Goal: Information Seeking & Learning: Learn about a topic

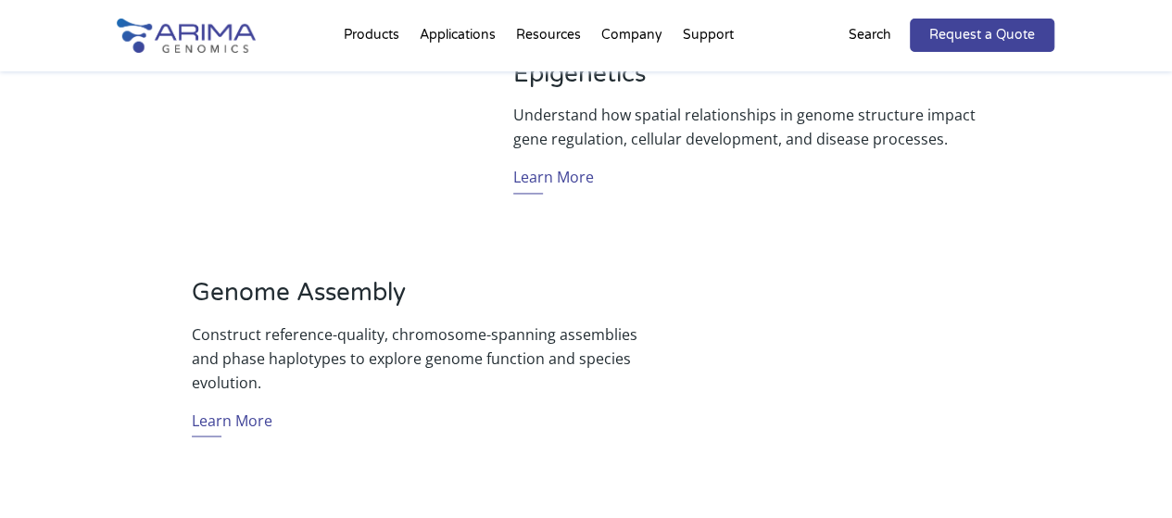
scroll to position [1425, 0]
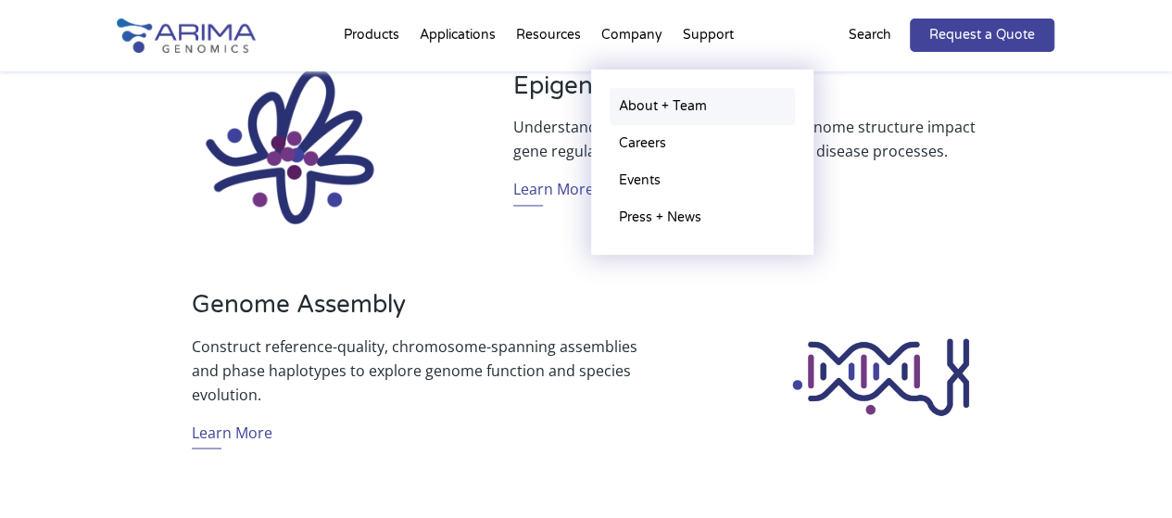
click at [640, 108] on link "About + Team" at bounding box center [702, 106] width 185 height 37
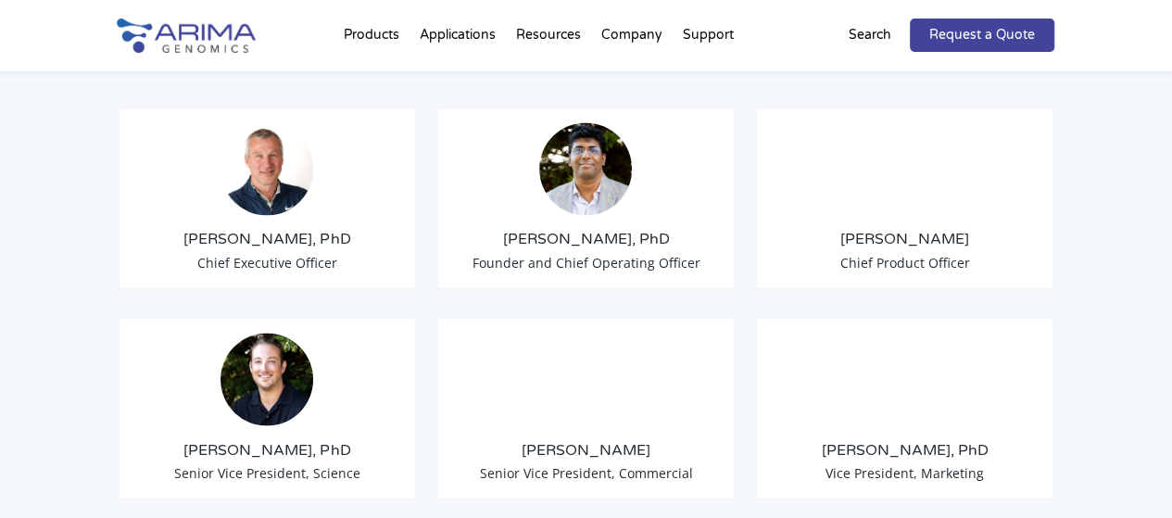
scroll to position [1504, 0]
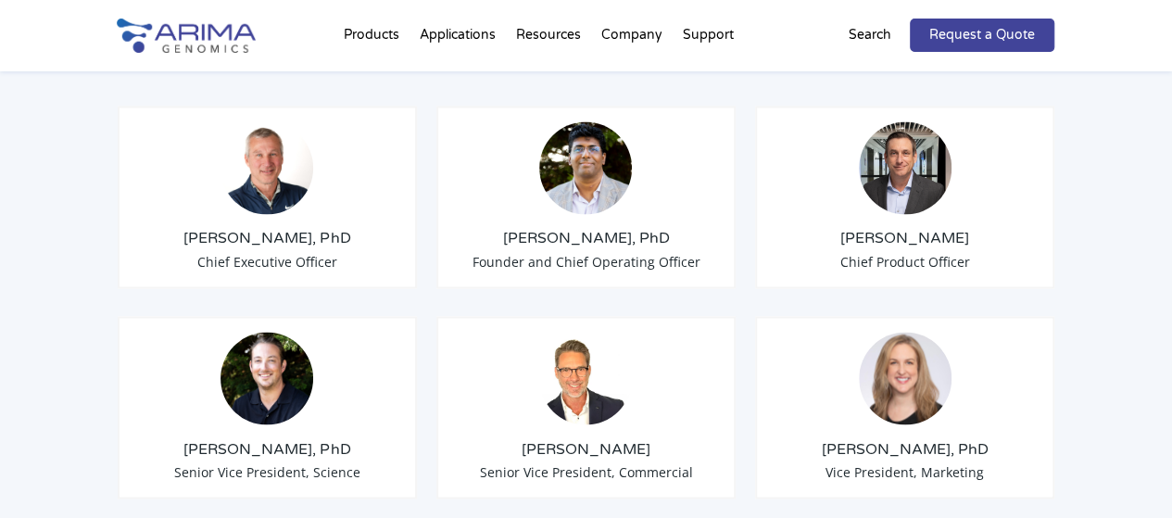
click at [265, 148] on img at bounding box center [267, 167] width 93 height 93
click at [249, 252] on span "Chief Executive Officer" at bounding box center [267, 261] width 140 height 18
click at [272, 132] on img at bounding box center [267, 167] width 93 height 93
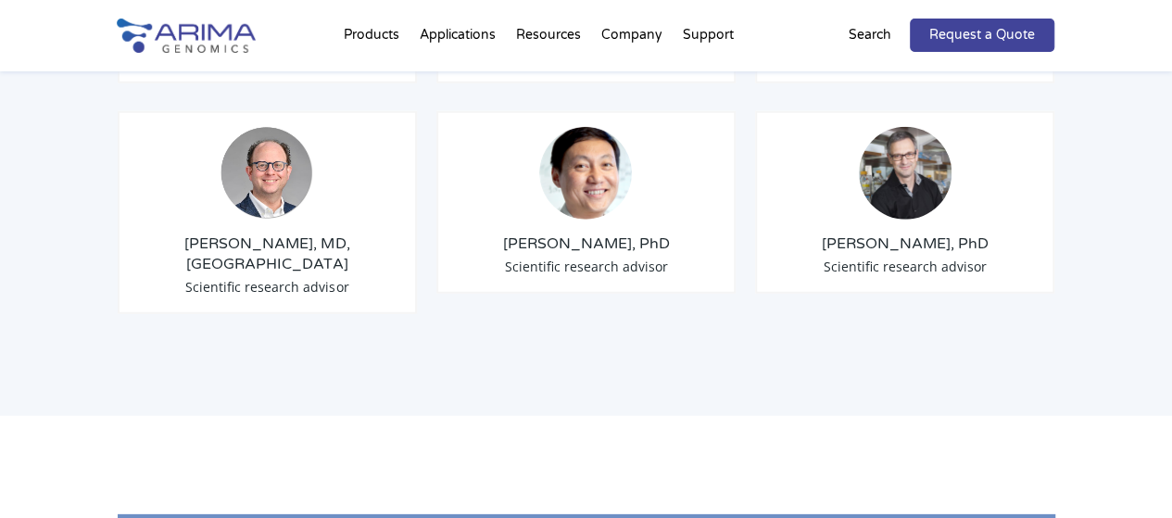
scroll to position [2499, 0]
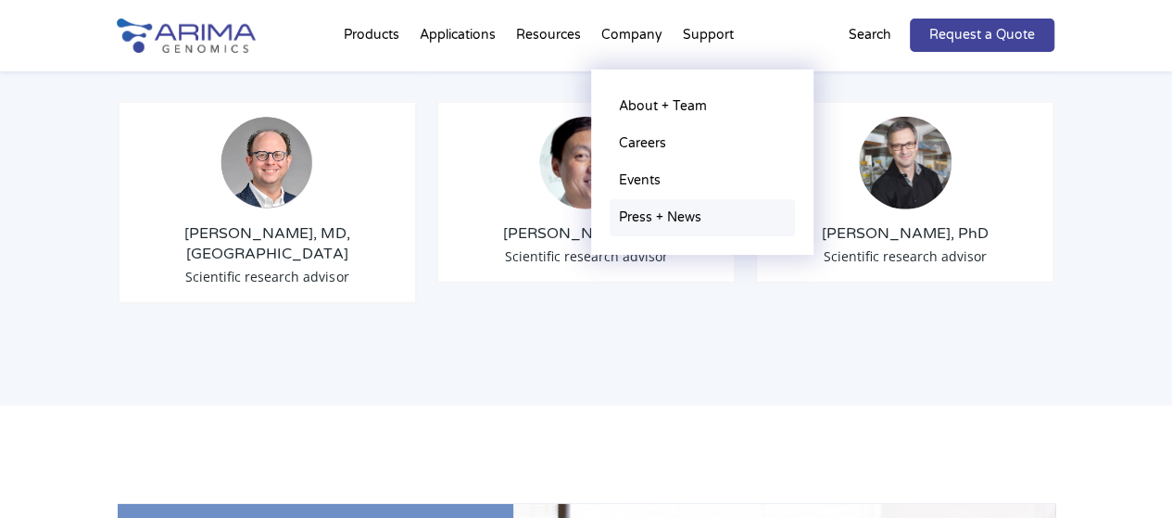
click at [650, 214] on link "Press + News" at bounding box center [702, 217] width 185 height 37
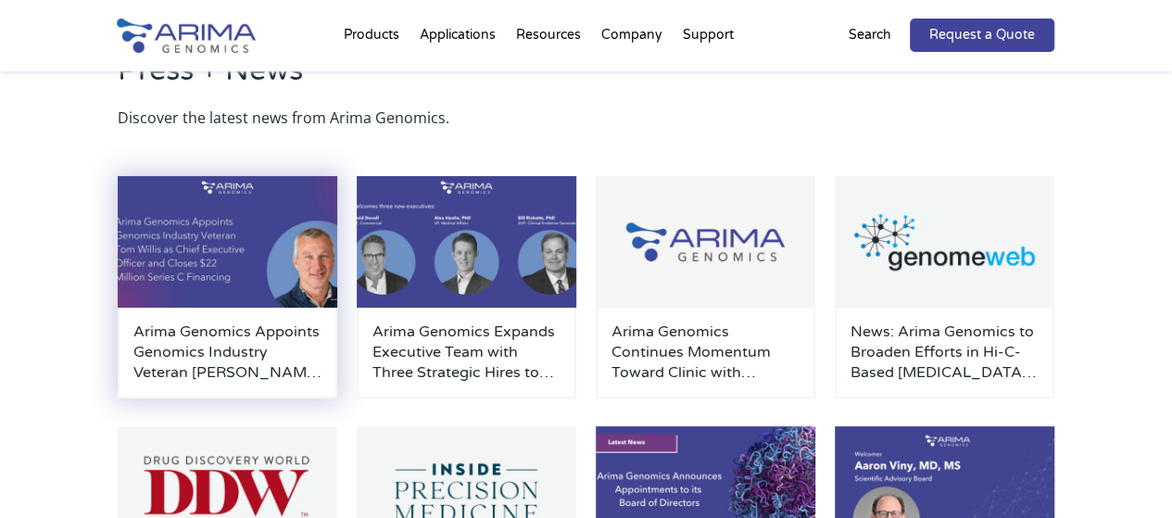
scroll to position [76, 0]
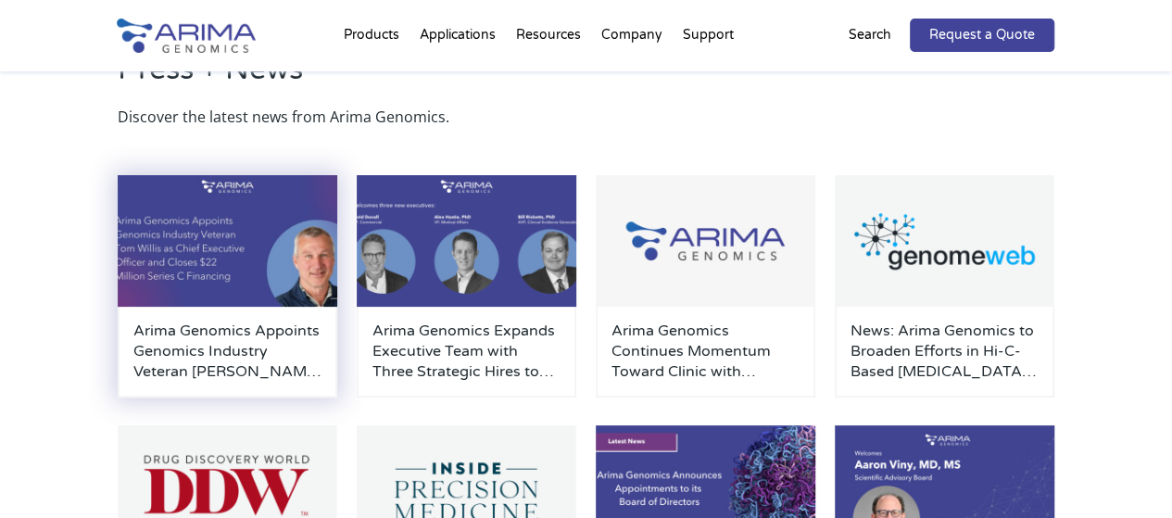
click at [180, 340] on h3 "Arima Genomics Appoints Genomics Industry Veteran Tom Willis as Chief Executive…" at bounding box center [227, 351] width 189 height 61
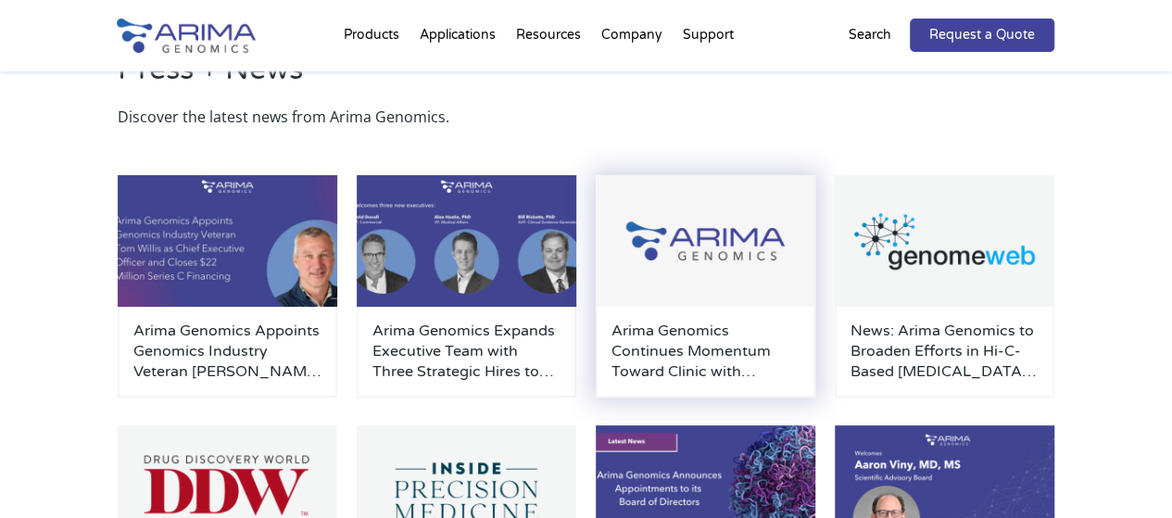
click at [698, 348] on h3 "Arima Genomics Continues Momentum Toward Clinic with Formation of Clinical Advi…" at bounding box center [706, 351] width 189 height 61
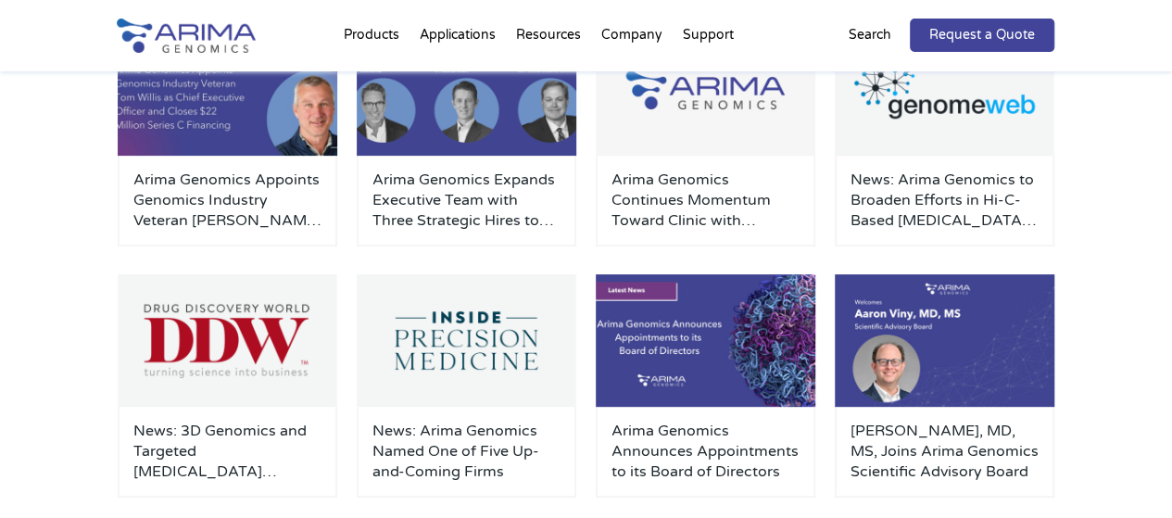
scroll to position [230, 0]
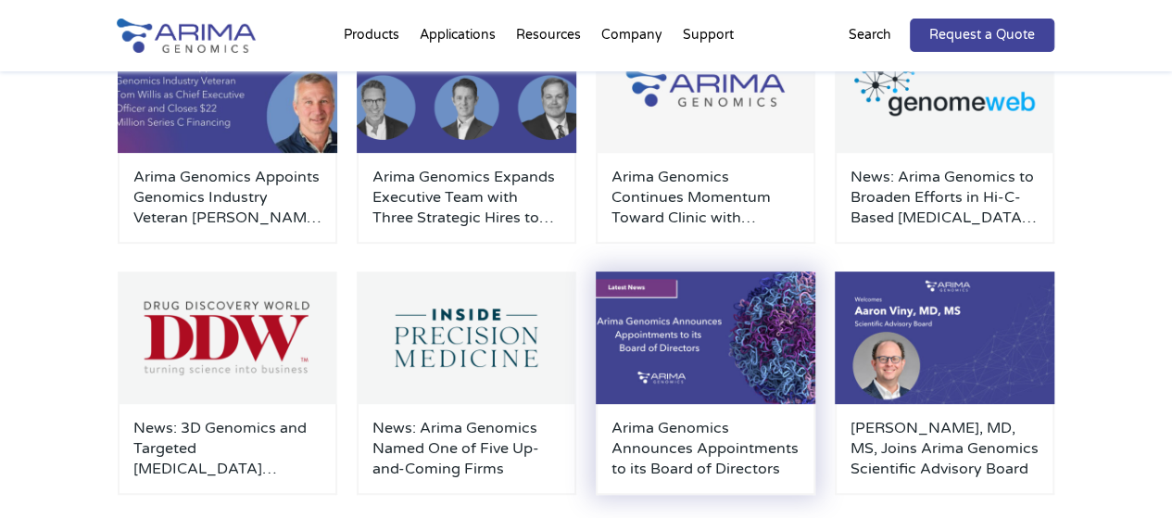
click at [694, 431] on h3 "Arima Genomics Announces Appointments to its Board of Directors" at bounding box center [706, 448] width 189 height 61
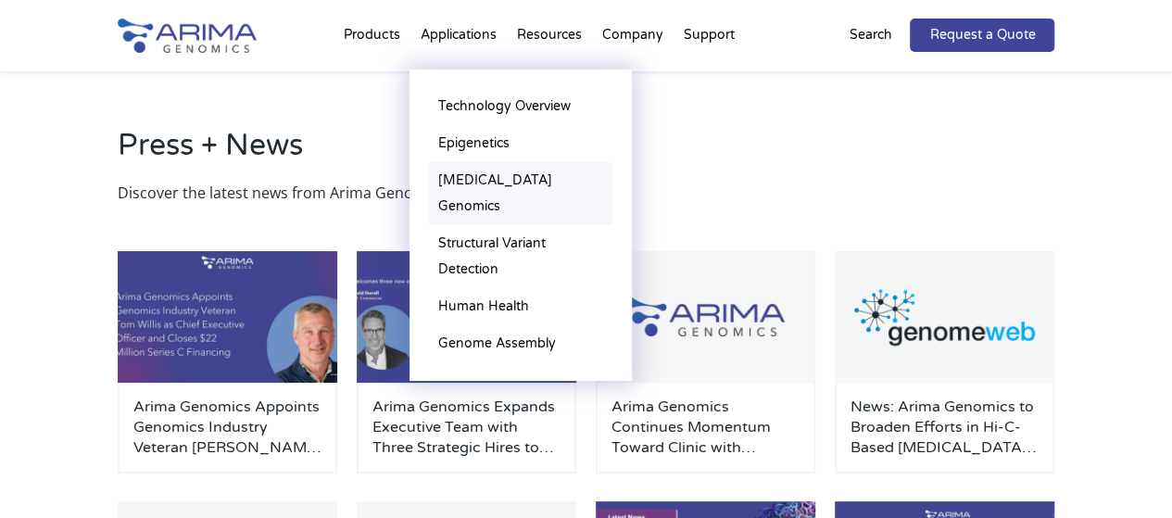
click at [484, 179] on link "[MEDICAL_DATA] Genomics" at bounding box center [520, 193] width 185 height 63
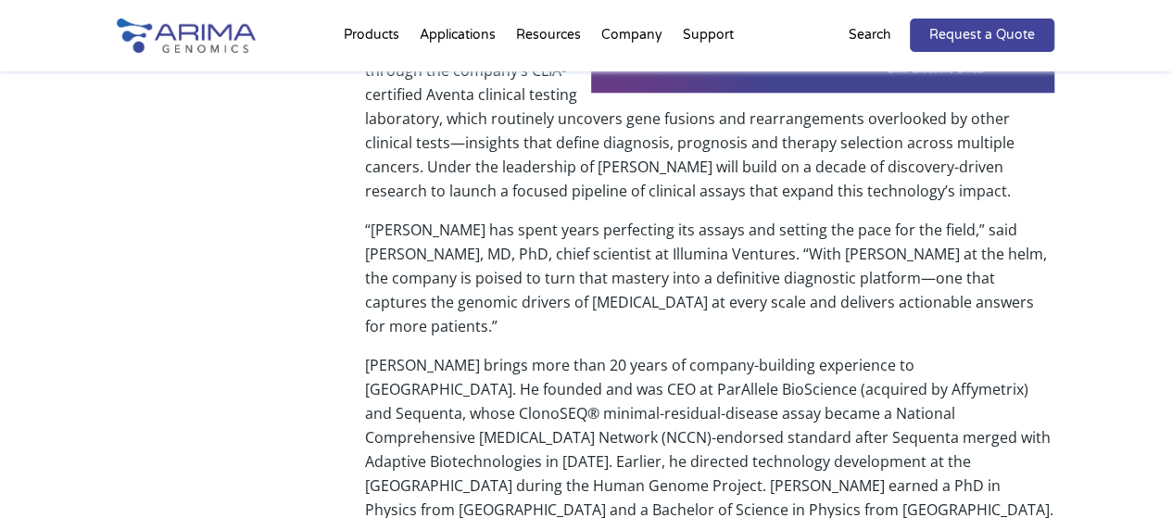
scroll to position [911, 0]
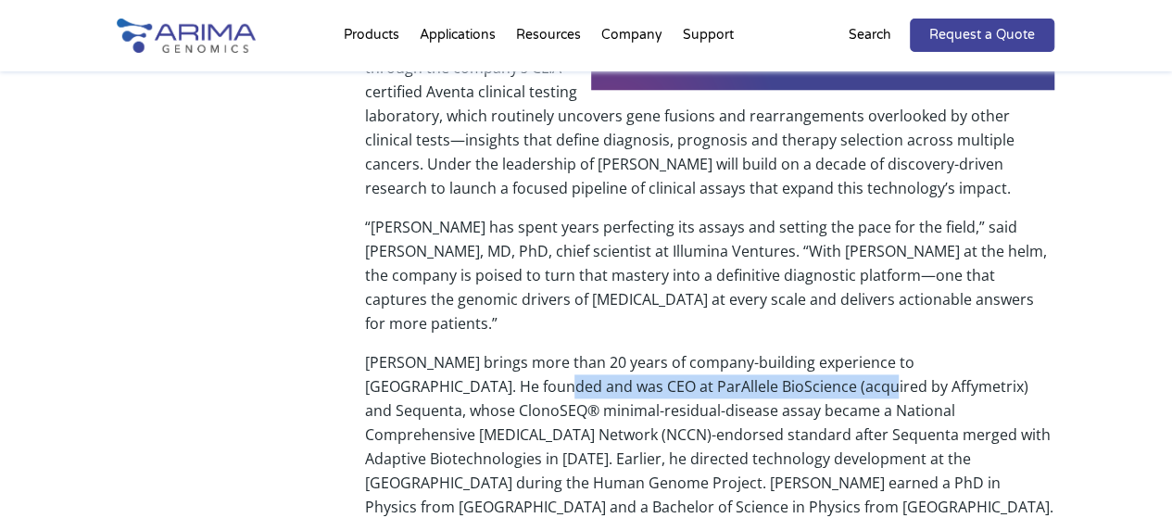
drag, startPoint x: 415, startPoint y: 297, endPoint x: 721, endPoint y: 298, distance: 305.9
click at [721, 350] on p "Willis brings more than 20 years of company-building experience to Arima. He fo…" at bounding box center [709, 442] width 690 height 184
copy p "ParAllele BioScience (acquired by Affymetrix)"
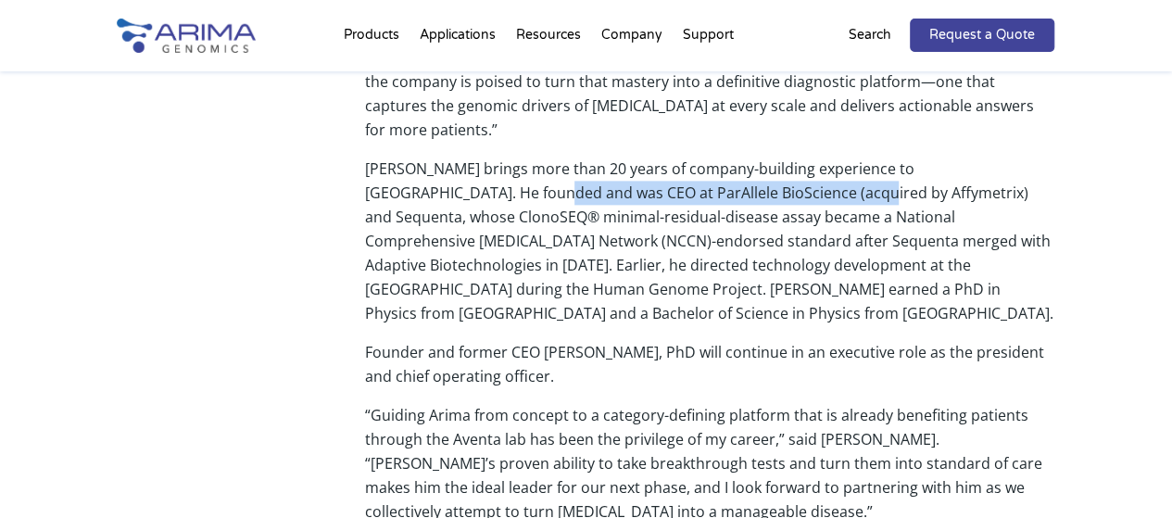
scroll to position [1137, 0]
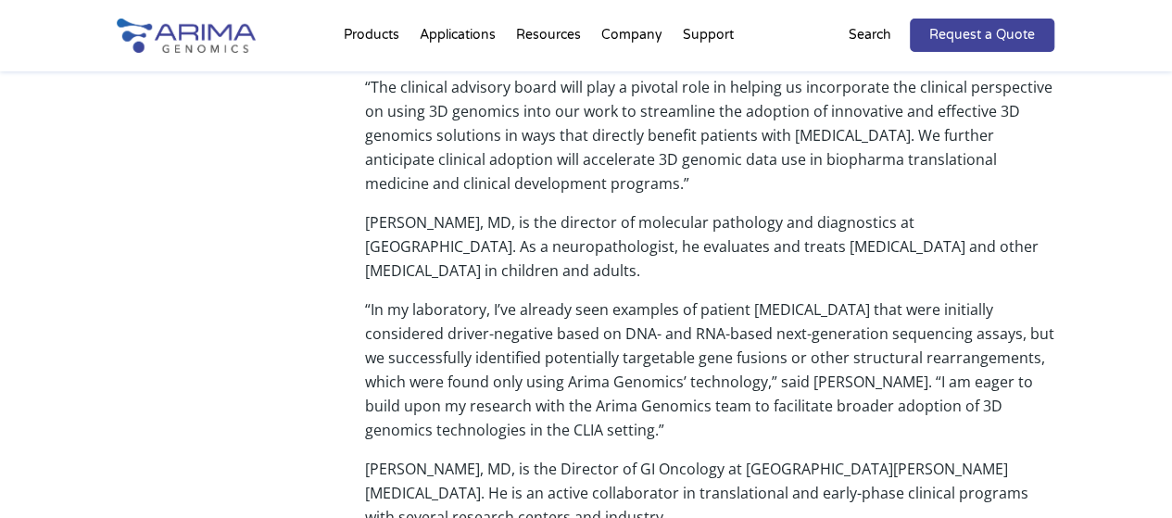
scroll to position [914, 0]
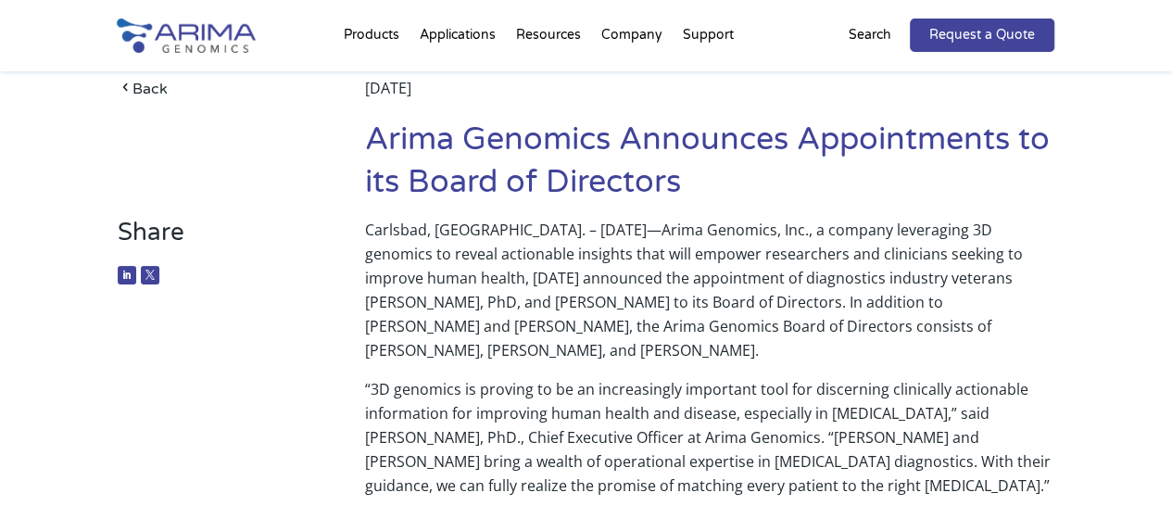
scroll to position [76, 0]
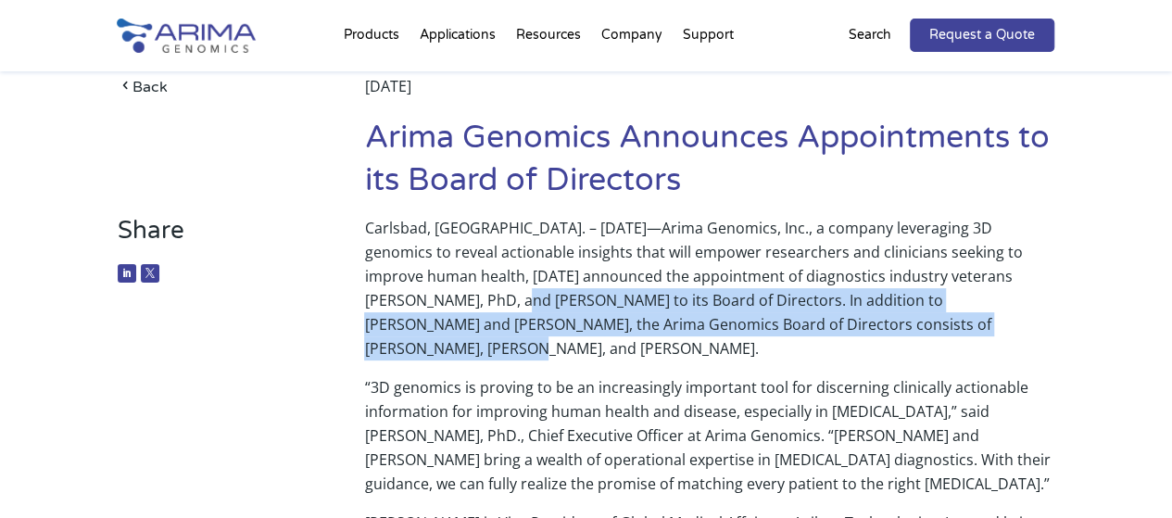
drag, startPoint x: 745, startPoint y: 335, endPoint x: 887, endPoint y: 336, distance: 141.8
click at [887, 336] on p "Carlsbad, [GEOGRAPHIC_DATA]. – [DATE]—Arima Genomics, Inc., a company leveragin…" at bounding box center [709, 295] width 690 height 159
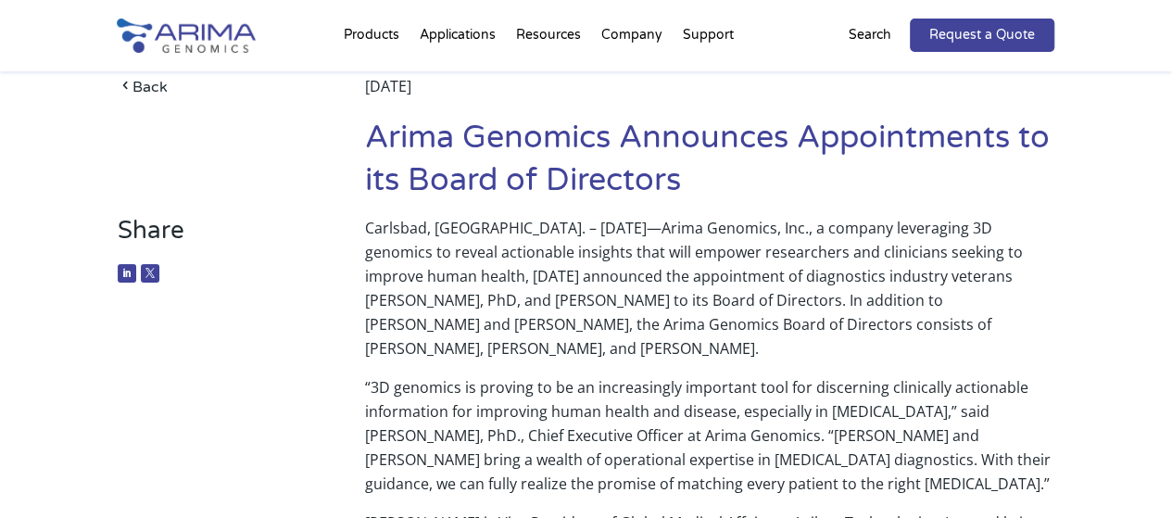
click at [801, 271] on p "Carlsbad, Calif. – March 14, 2023—Arima Genomics, Inc., a company leveraging 3D…" at bounding box center [709, 295] width 690 height 159
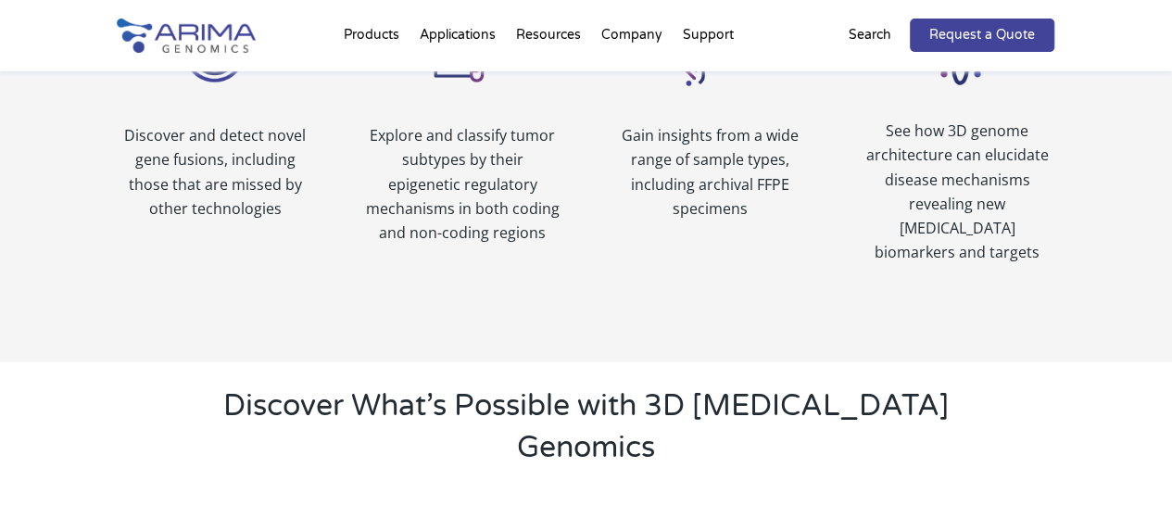
scroll to position [1592, 0]
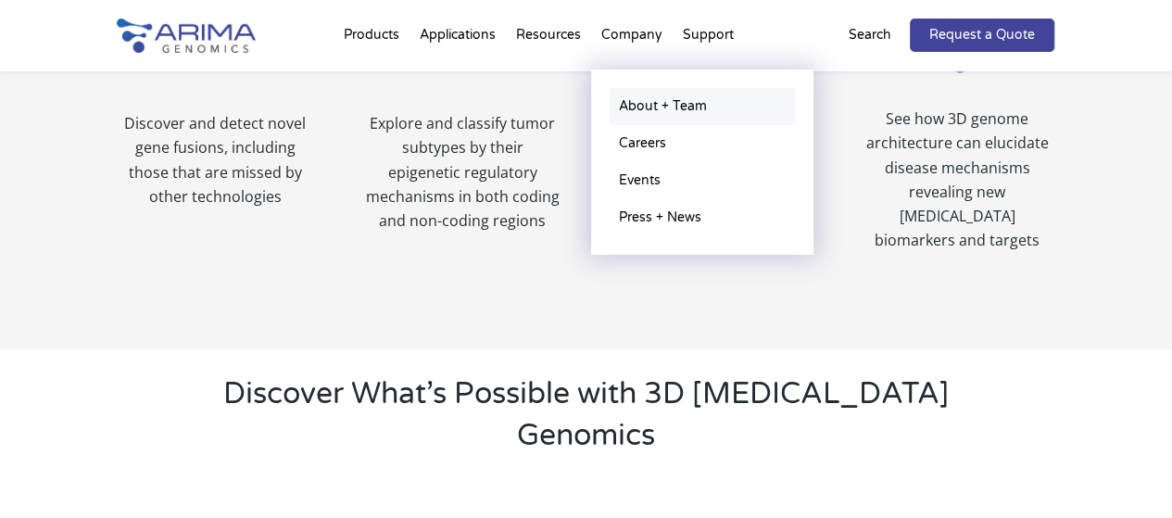
click at [666, 105] on link "About + Team" at bounding box center [702, 106] width 185 height 37
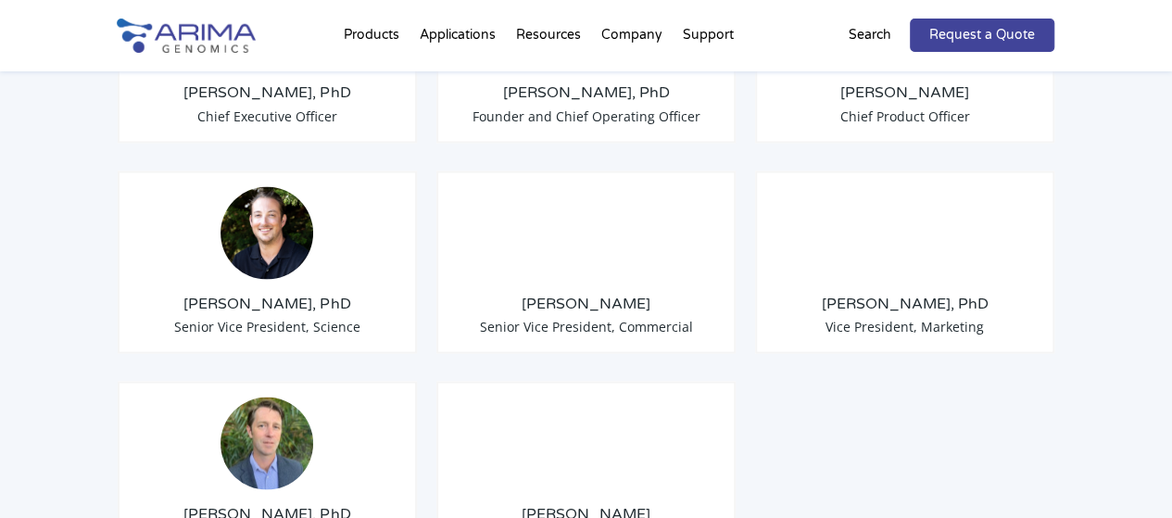
scroll to position [1583, 0]
